Goal: Task Accomplishment & Management: Manage account settings

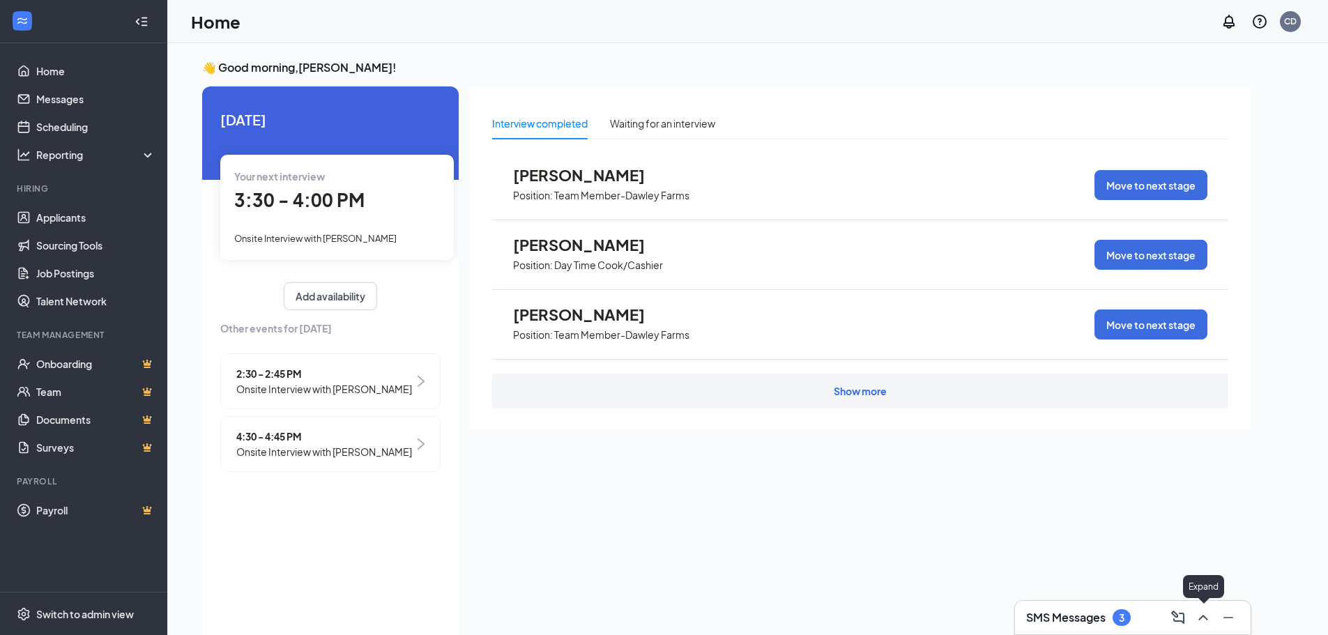
click at [1199, 617] on icon "ChevronUp" at bounding box center [1203, 617] width 17 height 17
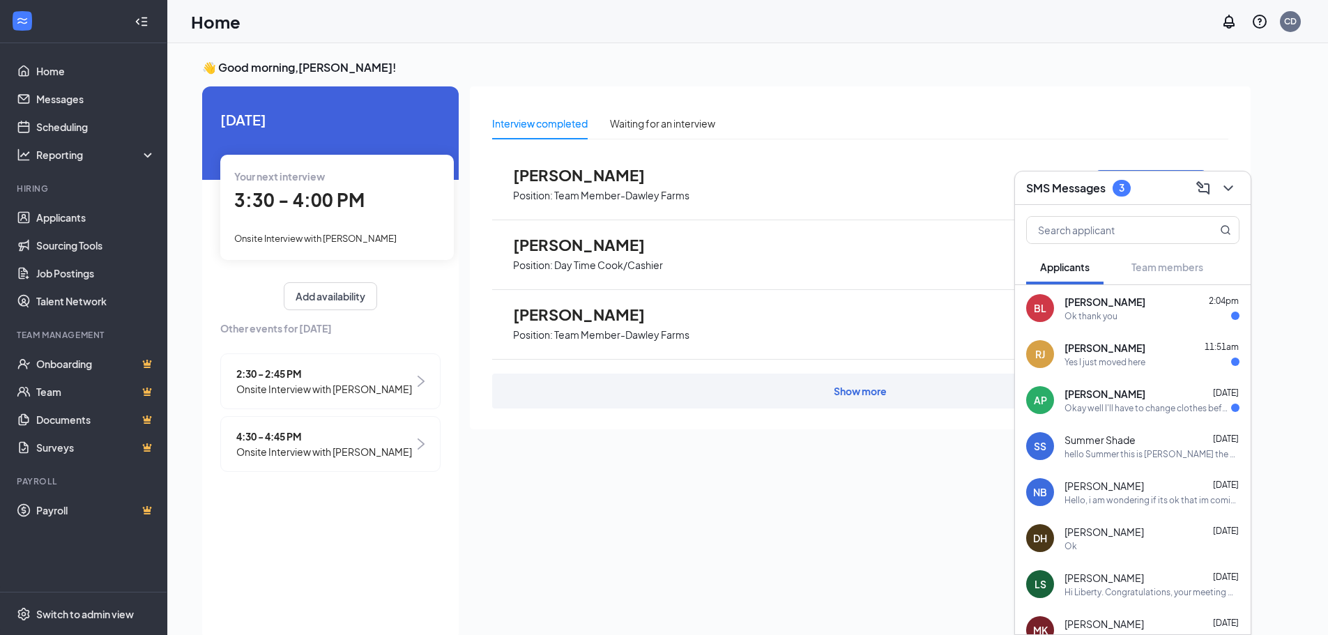
click at [1098, 373] on div "[PERSON_NAME] [PERSON_NAME] 11:51am Yes I just moved here" at bounding box center [1133, 354] width 236 height 46
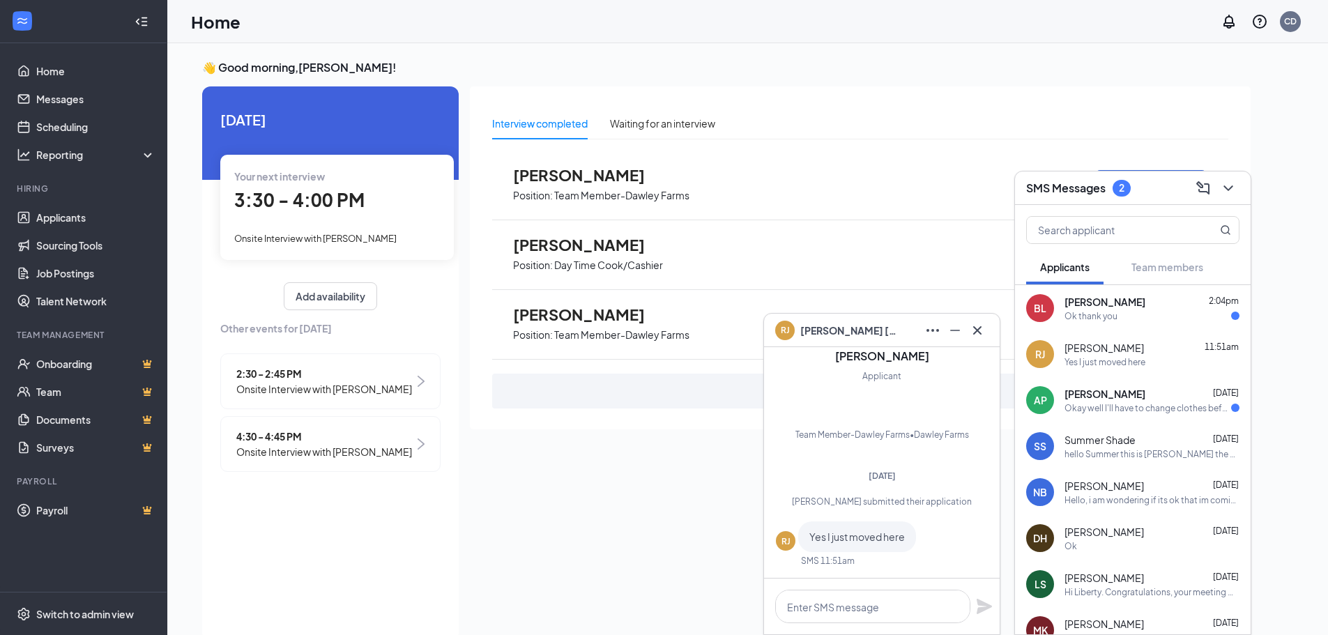
click at [1113, 412] on div "Okay well I'll have to change clothes before I come in otherwise I'll be wearin…" at bounding box center [1148, 408] width 167 height 12
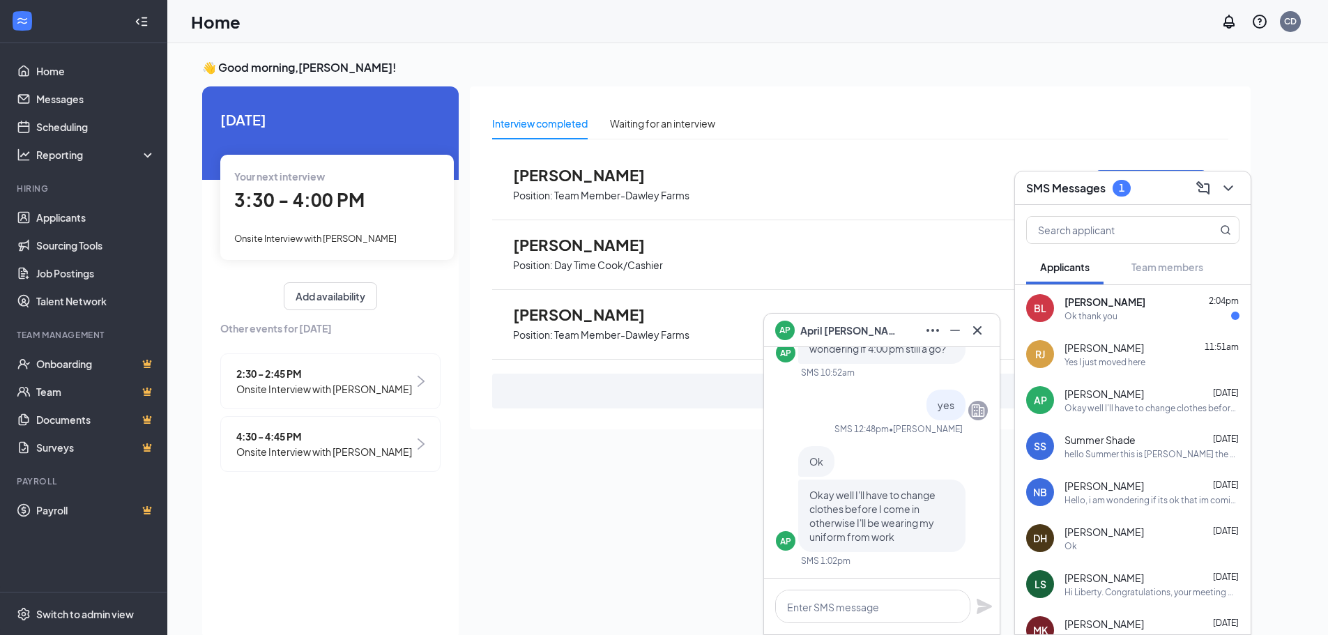
click at [1076, 293] on div "BL [PERSON_NAME] 2:04pm Ok thank you" at bounding box center [1133, 308] width 236 height 46
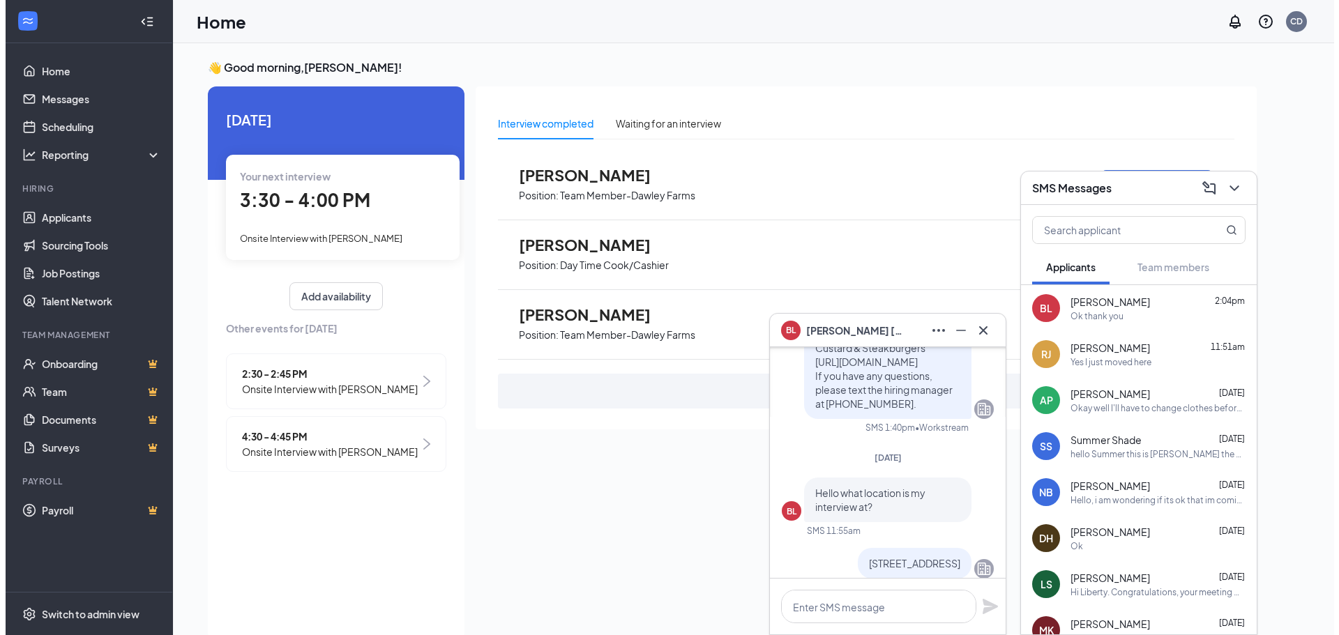
scroll to position [-139, 0]
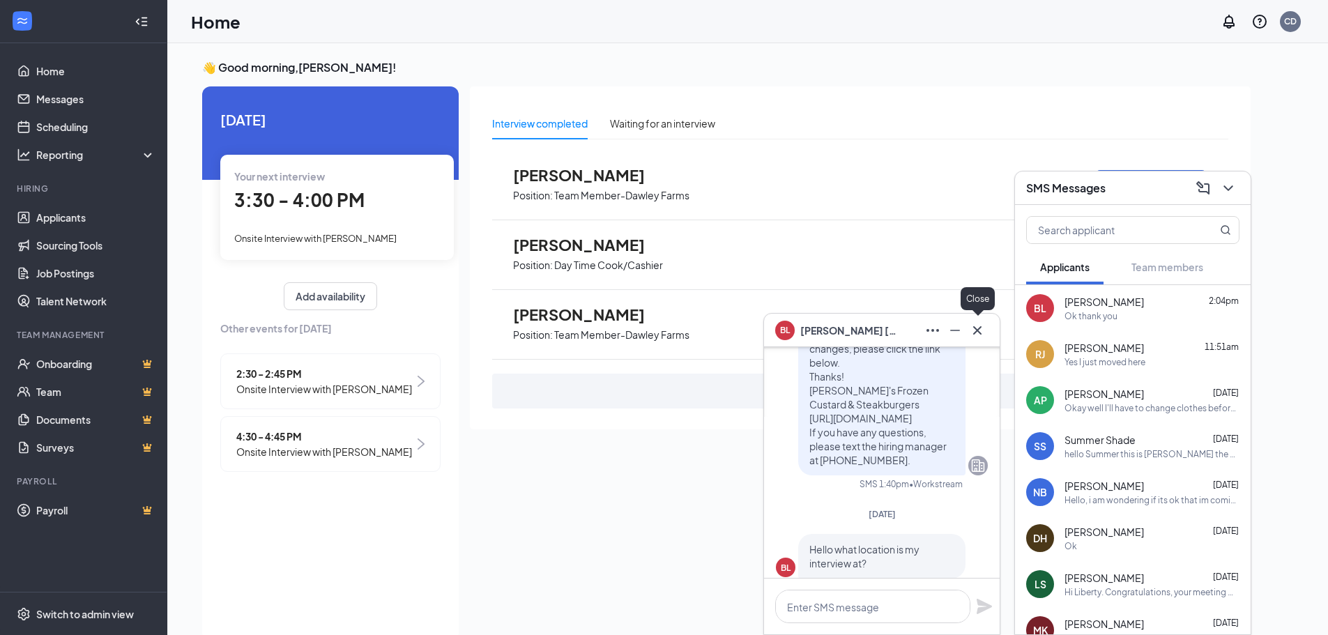
click at [973, 331] on icon "Cross" at bounding box center [977, 330] width 17 height 17
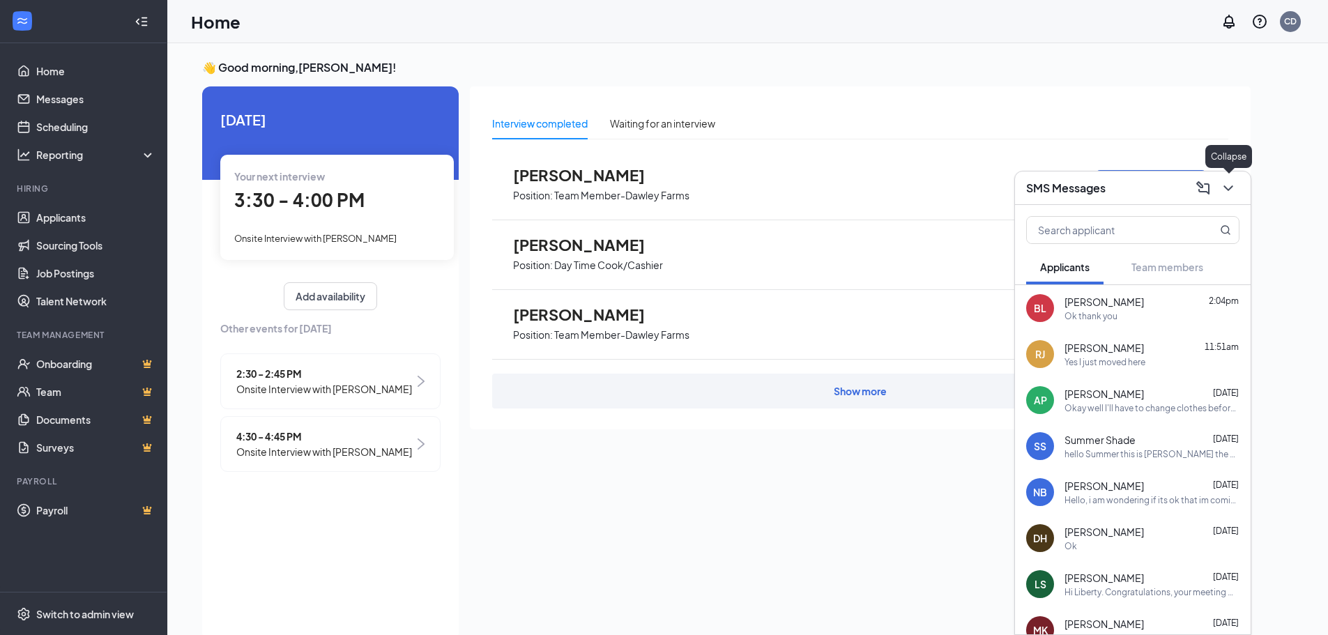
click at [1221, 194] on icon "ChevronDown" at bounding box center [1228, 188] width 17 height 17
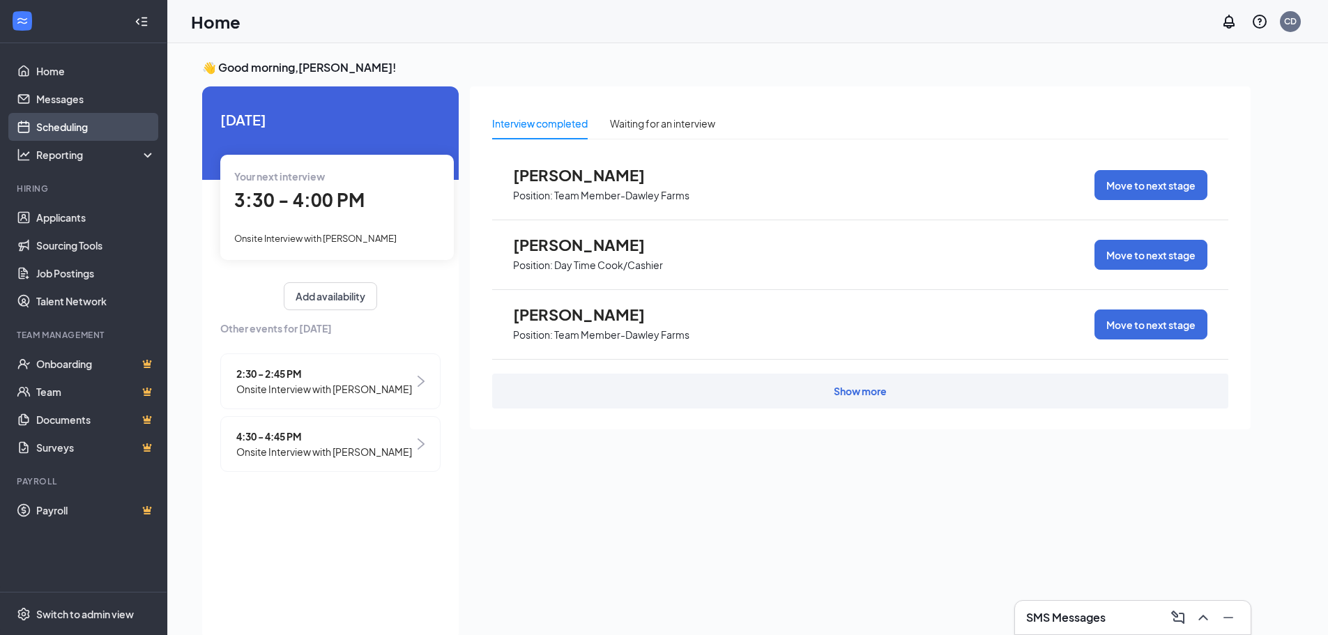
click at [84, 130] on link "Scheduling" at bounding box center [95, 127] width 119 height 28
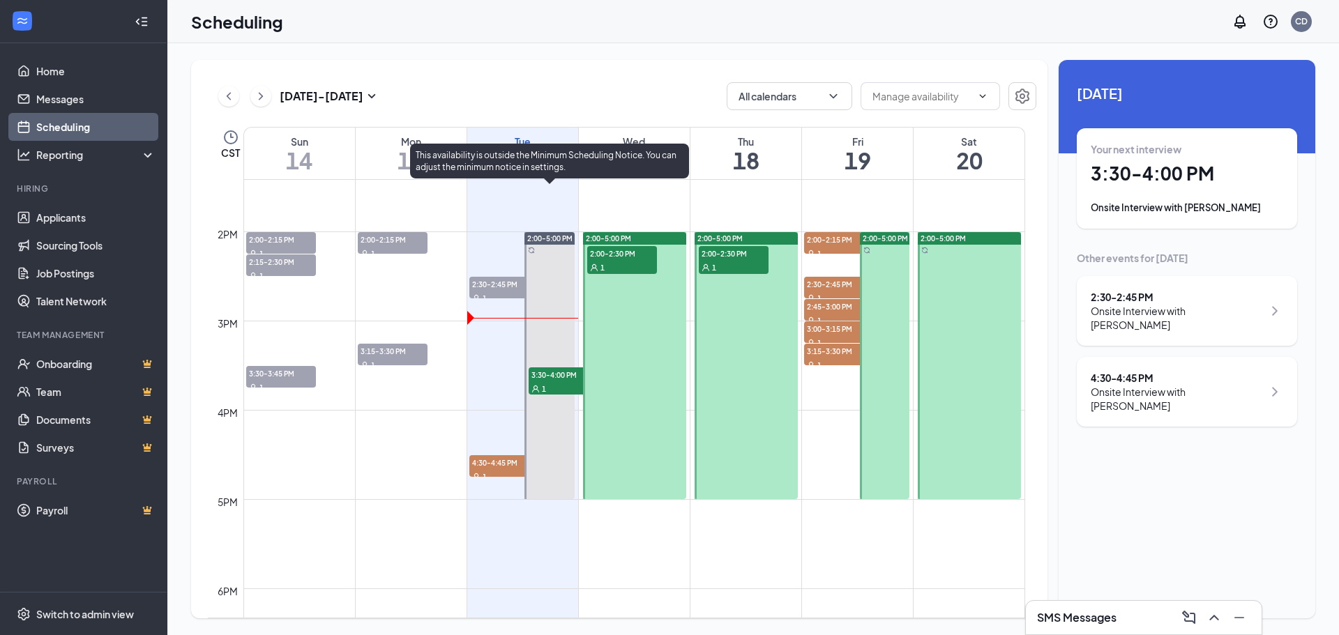
scroll to position [1173, 0]
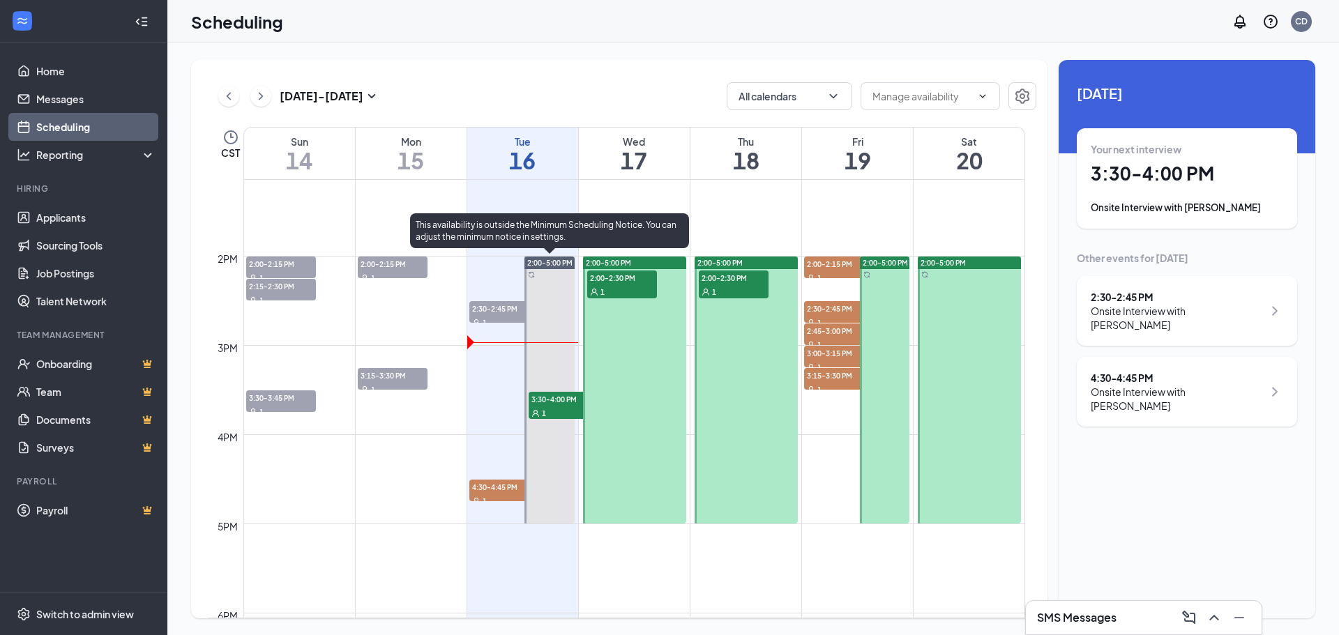
drag, startPoint x: 556, startPoint y: 268, endPoint x: 558, endPoint y: 275, distance: 7.5
click at [557, 268] on div "2:00-5:00 PM" at bounding box center [549, 263] width 50 height 13
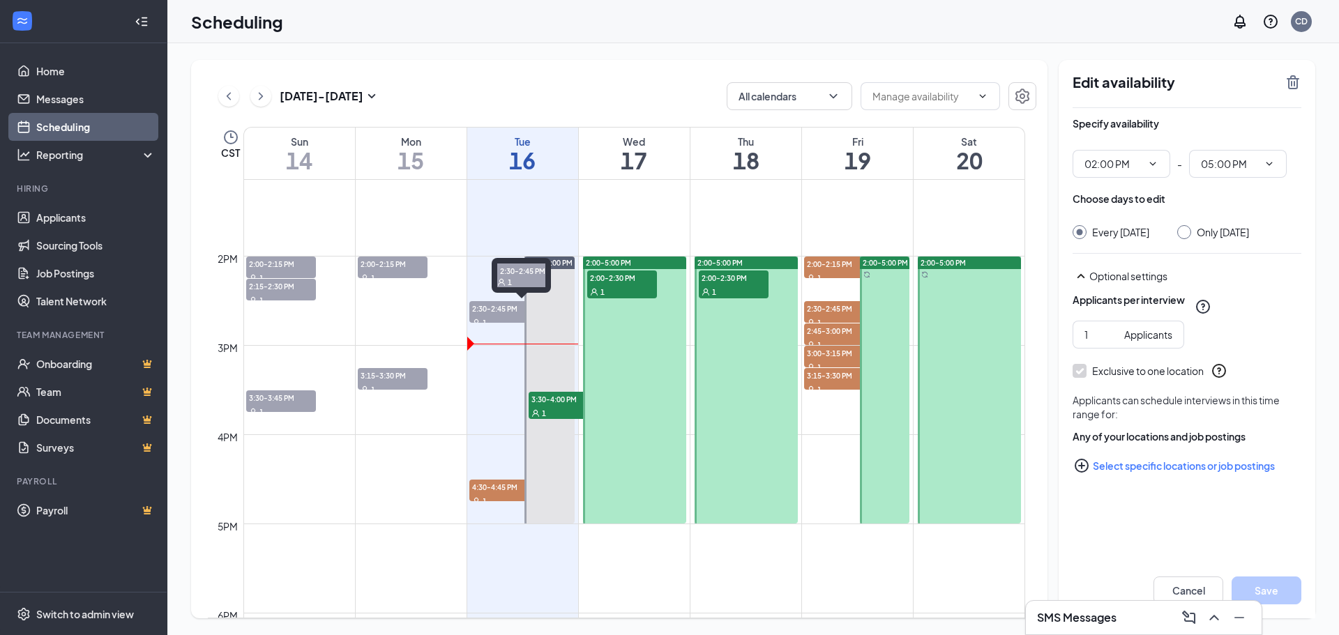
click at [475, 314] on span "2:30-2:45 PM" at bounding box center [504, 308] width 70 height 14
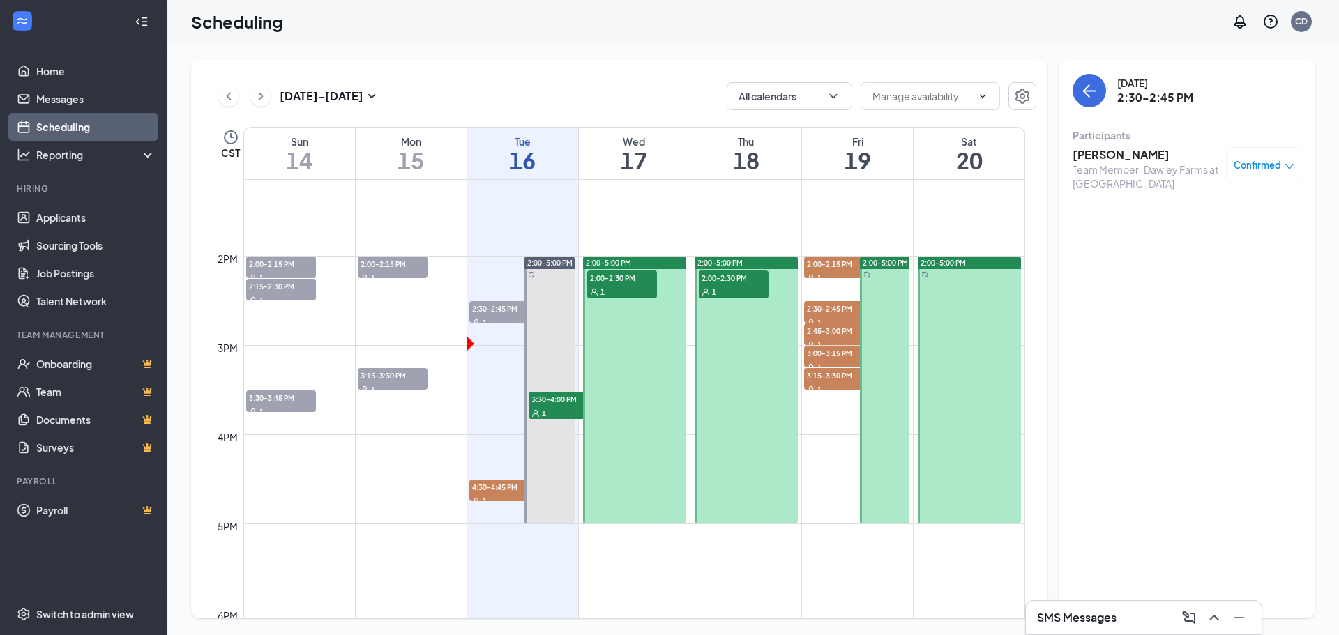
click at [615, 277] on span "2:00-2:30 PM" at bounding box center [622, 277] width 70 height 14
click at [731, 298] on div "1" at bounding box center [734, 291] width 70 height 14
click at [817, 257] on span "2:00-2:15 PM" at bounding box center [839, 264] width 70 height 14
click at [841, 319] on div "1" at bounding box center [839, 322] width 70 height 14
click at [830, 323] on div "2:45-3:00 PM 1" at bounding box center [856, 334] width 107 height 22
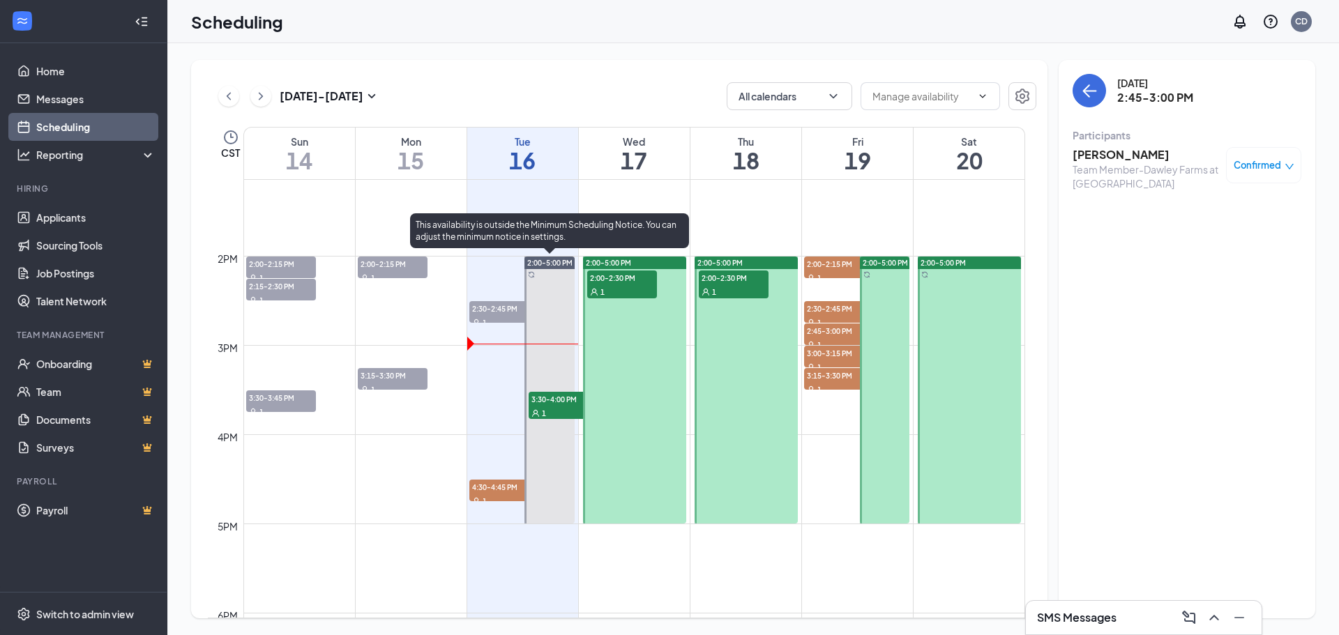
click at [561, 402] on span "3:30-4:00 PM" at bounding box center [563, 399] width 70 height 14
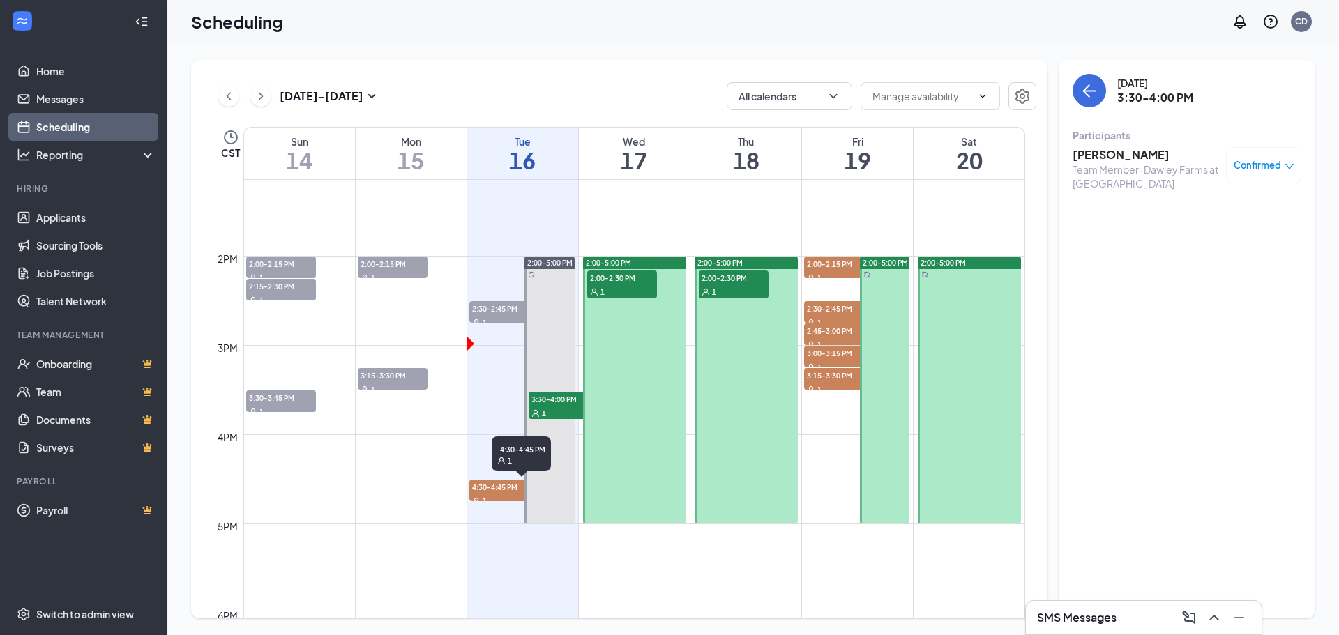
click at [493, 489] on span "4:30-4:45 PM" at bounding box center [504, 487] width 70 height 14
click at [625, 283] on span "2:00-2:30 PM" at bounding box center [622, 277] width 70 height 14
click at [722, 274] on span "2:00-2:30 PM" at bounding box center [734, 277] width 70 height 14
